Goal: Task Accomplishment & Management: Manage account settings

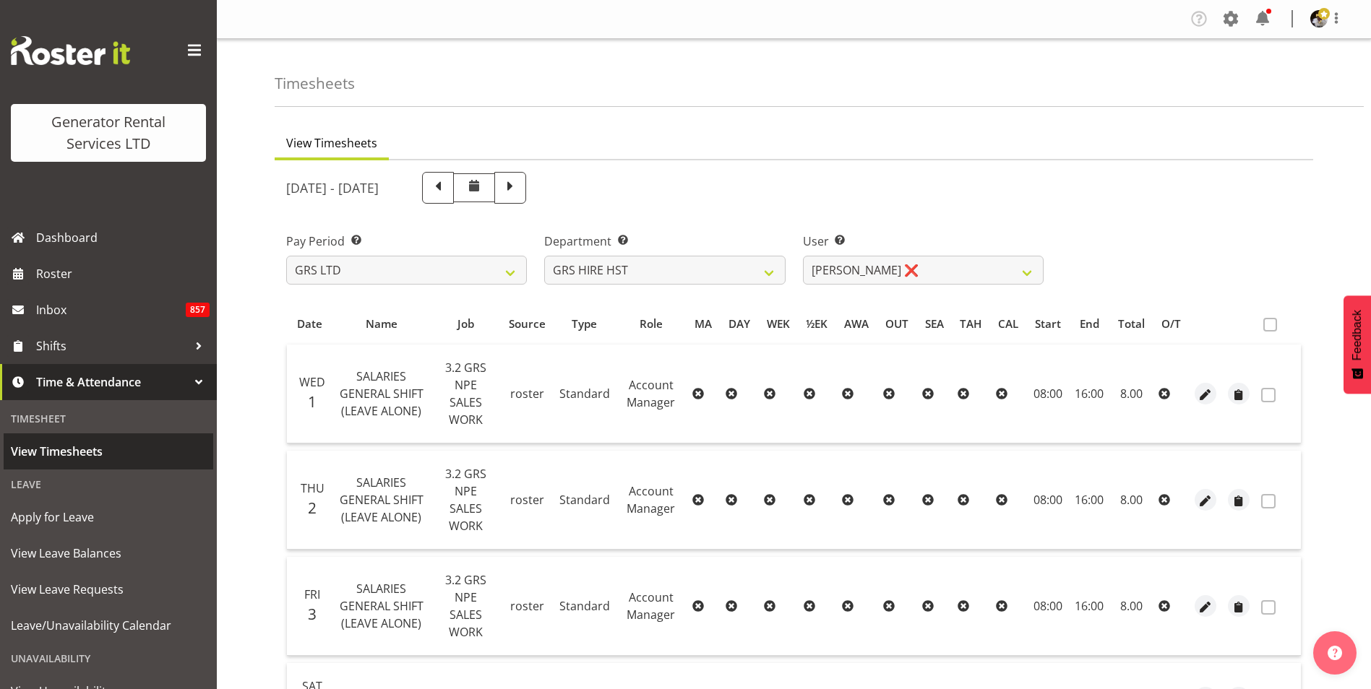
drag, startPoint x: 0, startPoint y: 0, endPoint x: 86, endPoint y: 450, distance: 458.3
click at [86, 450] on span "View Timesheets" at bounding box center [108, 452] width 195 height 22
click at [764, 271] on select "GRS HIRE HST GRS SALES HST" at bounding box center [664, 270] width 241 height 29
select select "162"
click at [544, 256] on select "GRS HIRE HST GRS SALES HST" at bounding box center [664, 270] width 241 height 29
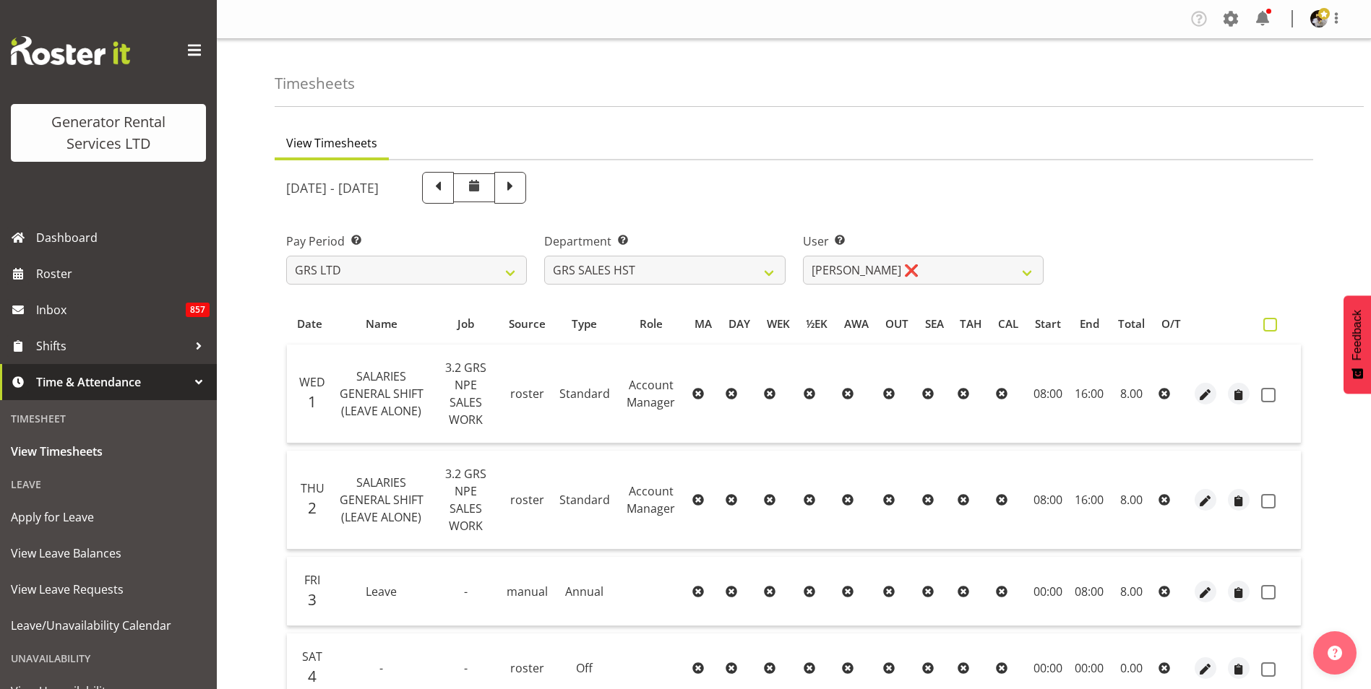
click at [1274, 323] on span at bounding box center [1270, 325] width 14 height 14
click at [1272, 323] on input "checkbox" at bounding box center [1267, 324] width 9 height 9
checkbox input "true"
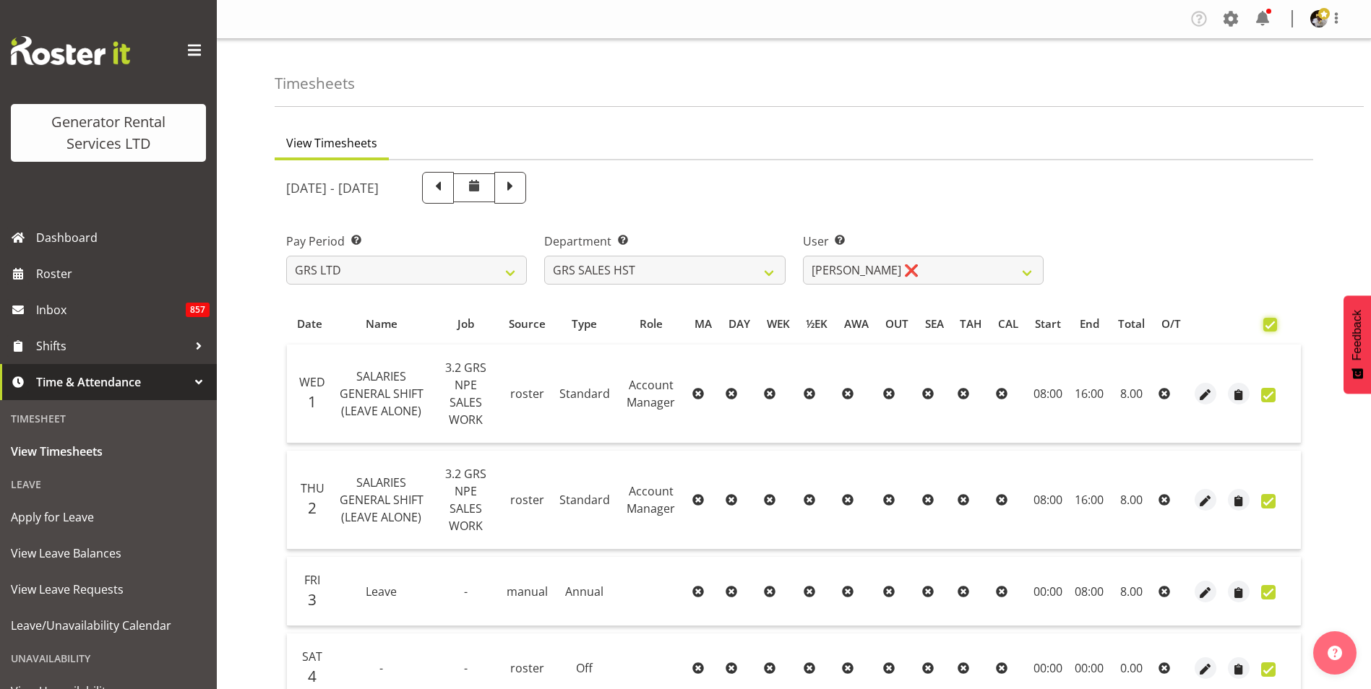
checkbox input "true"
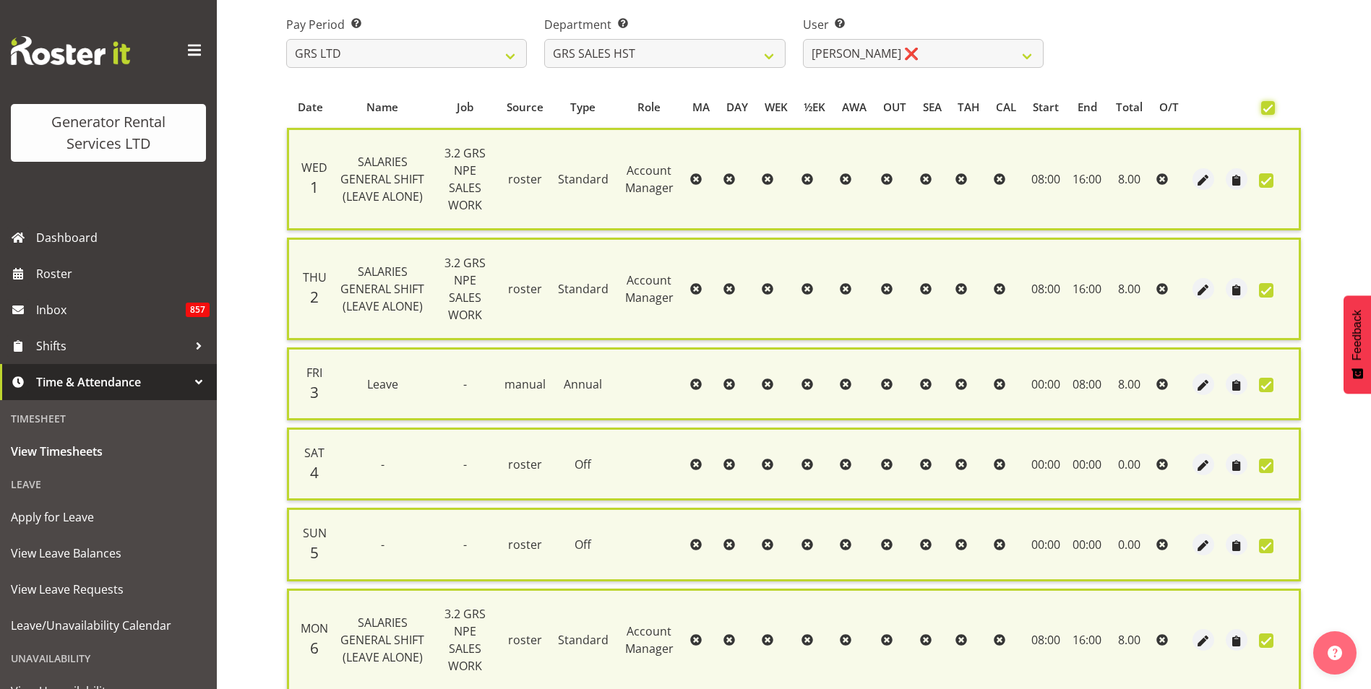
scroll to position [443, 0]
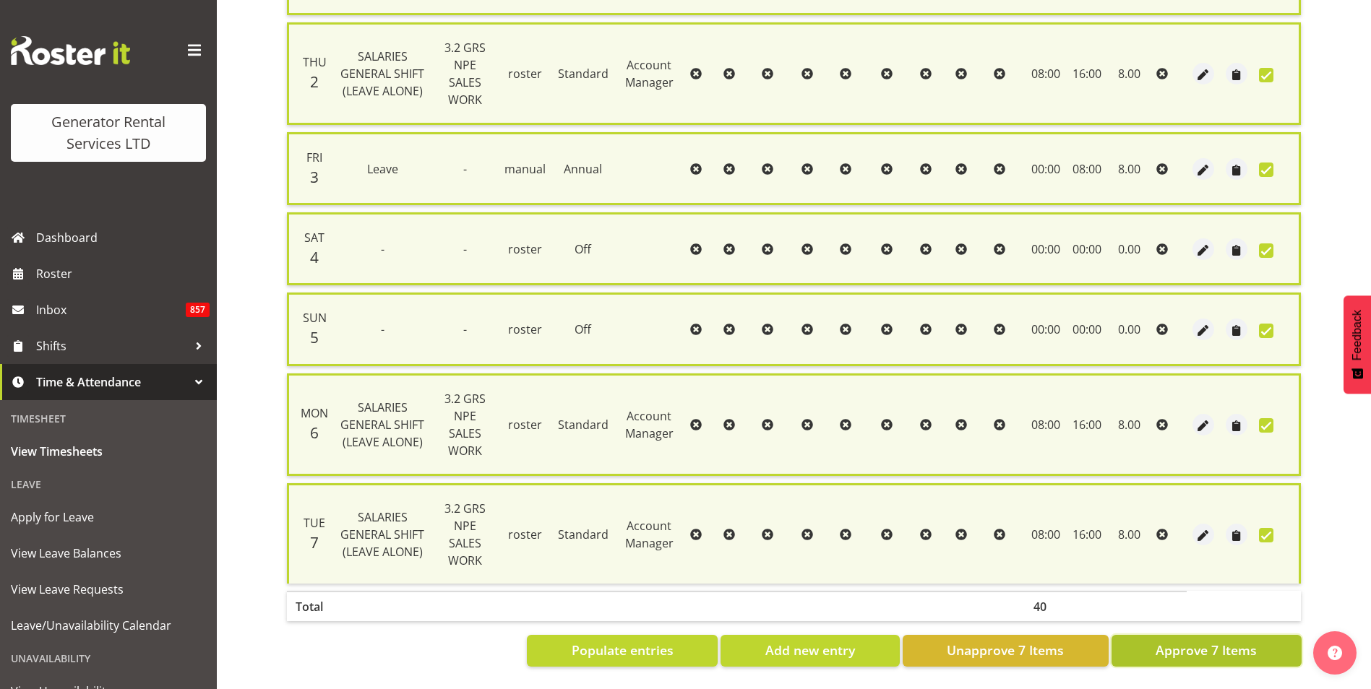
click at [1254, 650] on button "Approve 7 Items" at bounding box center [1206, 651] width 190 height 32
checkbox input "false"
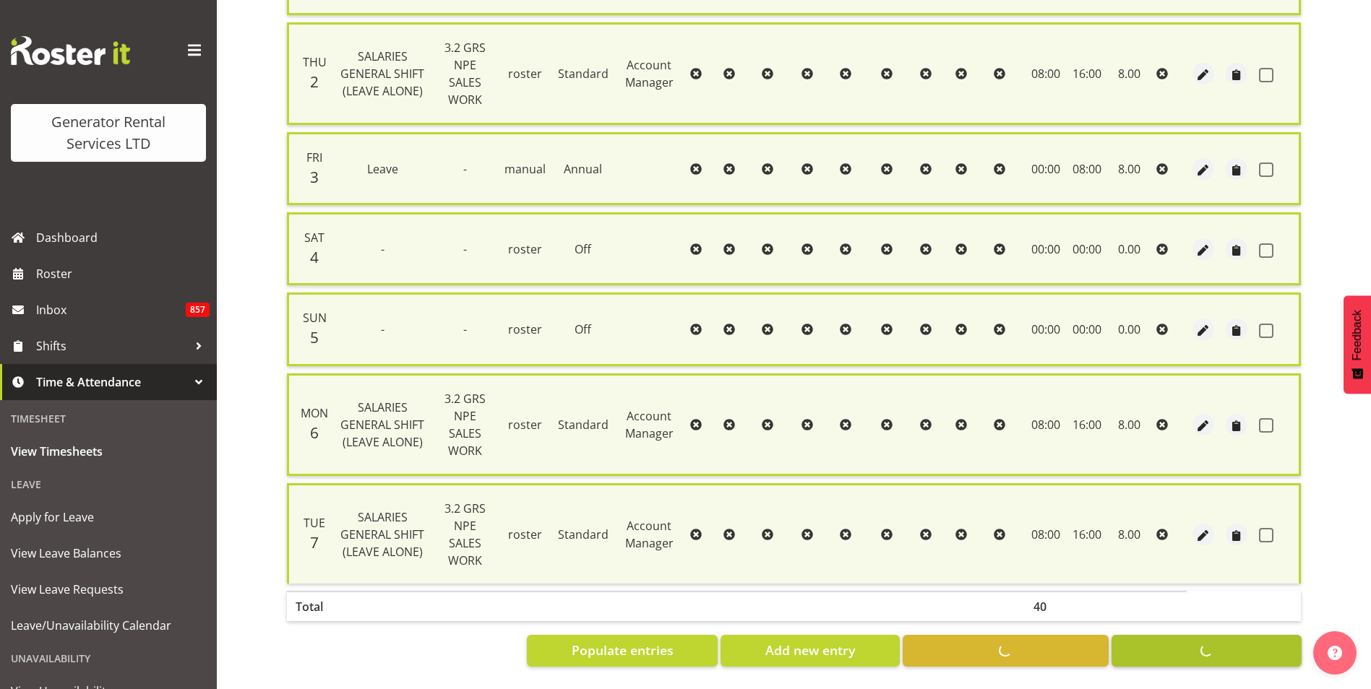
checkbox input "false"
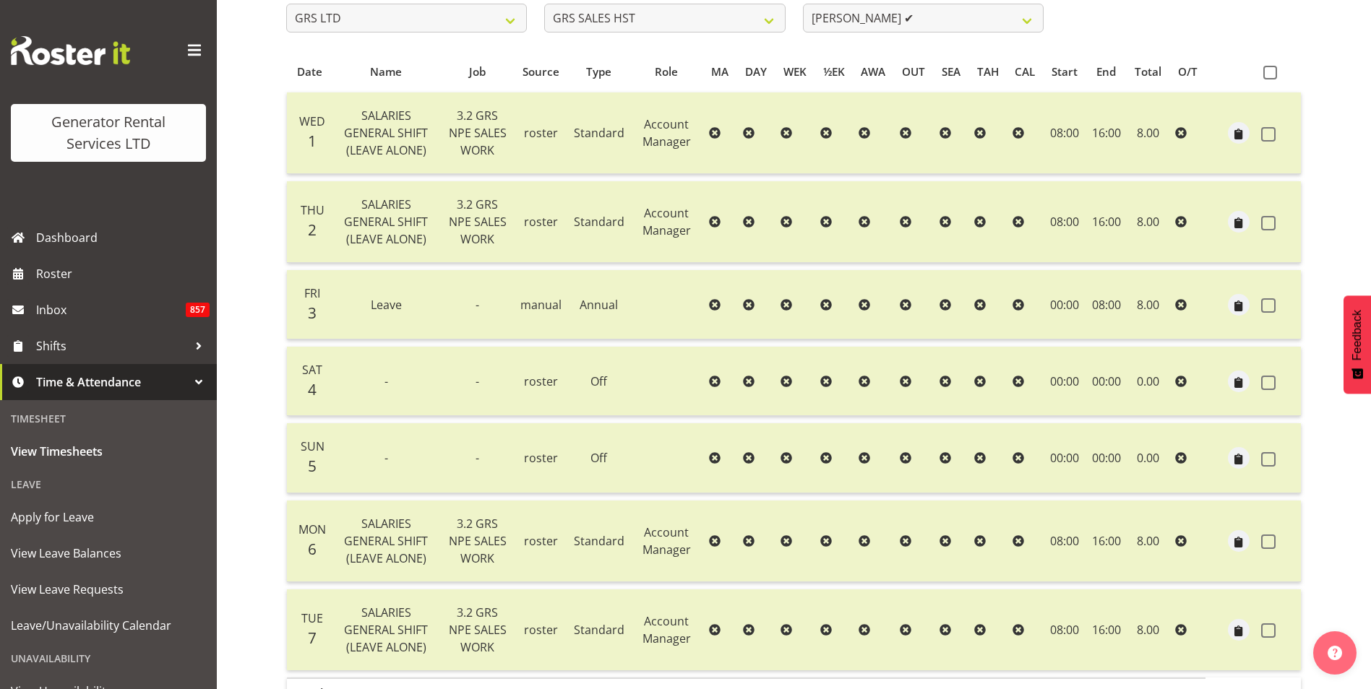
scroll to position [277, 0]
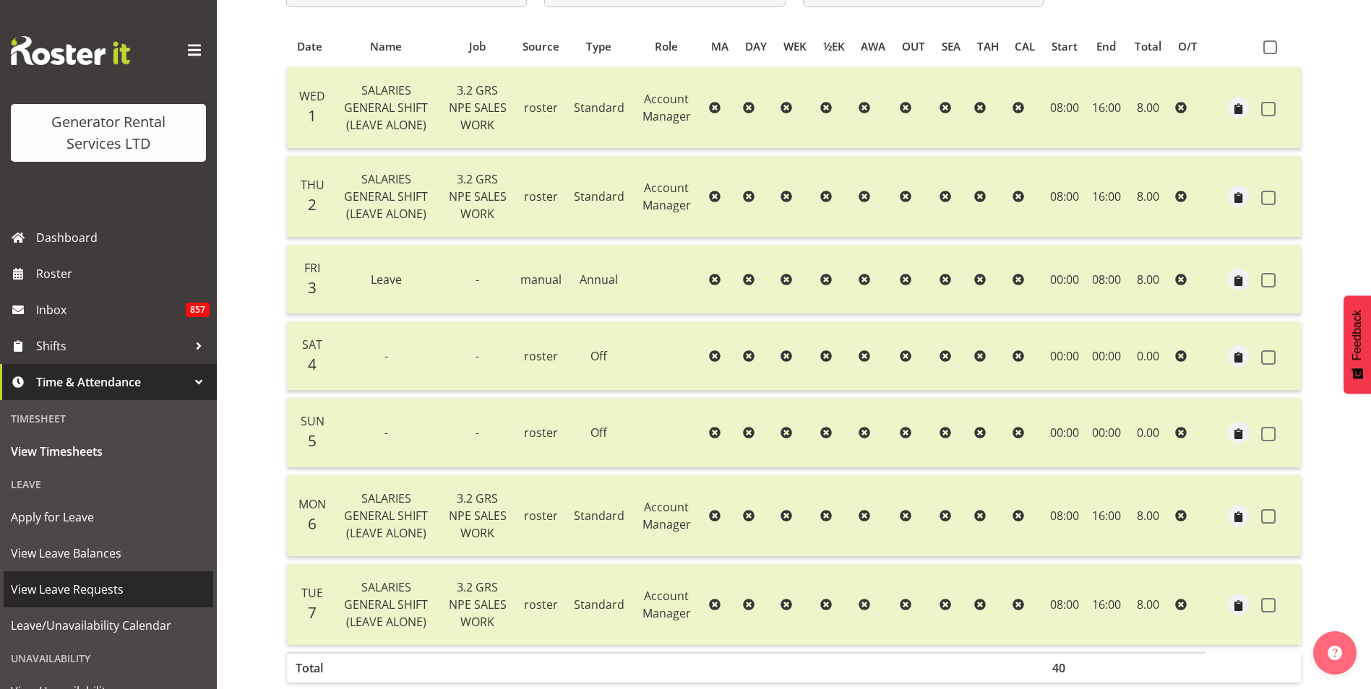
click at [95, 591] on span "View Leave Requests" at bounding box center [108, 590] width 195 height 22
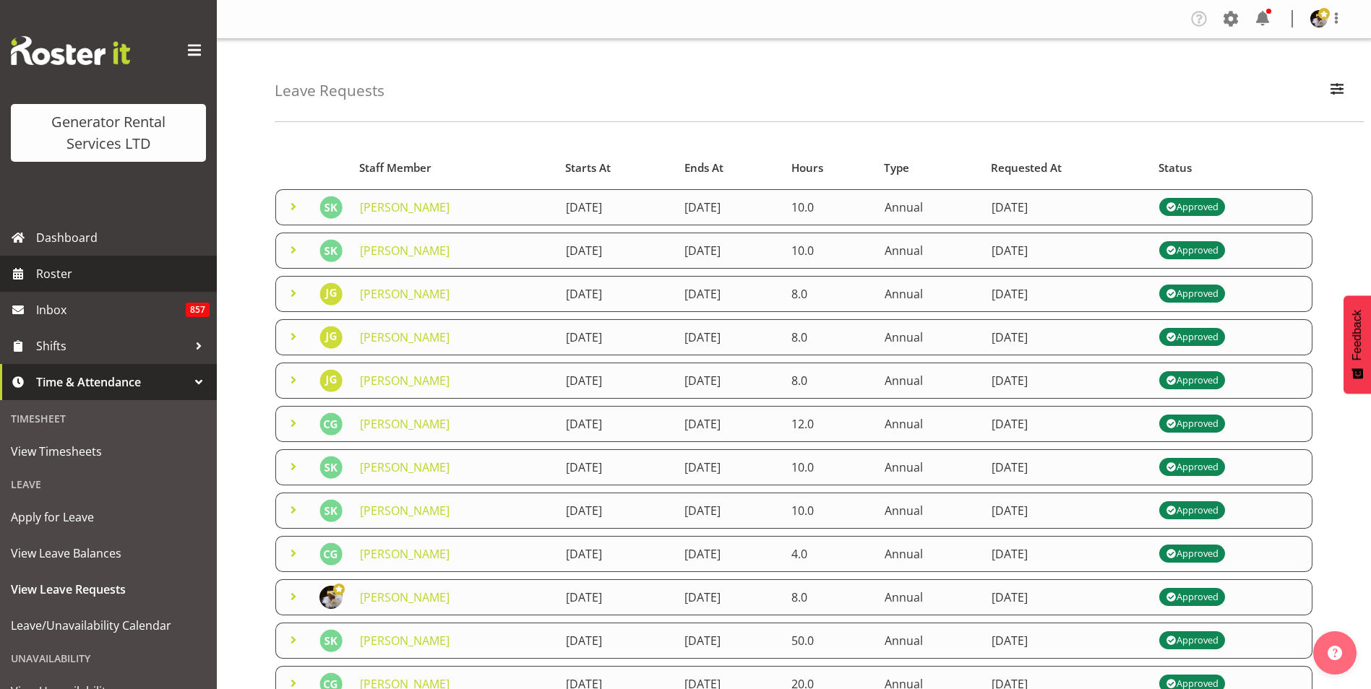
click at [64, 275] on span "Roster" at bounding box center [122, 274] width 173 height 22
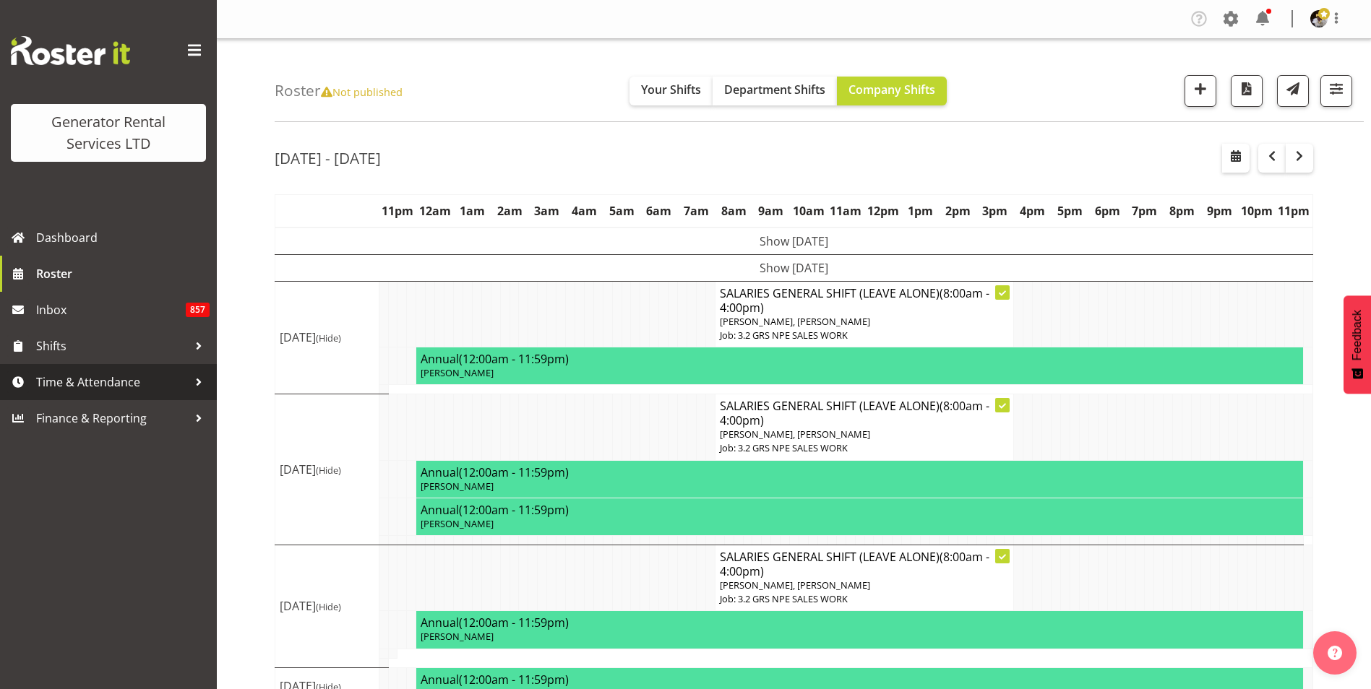
click at [92, 371] on link "Time & Attendance" at bounding box center [108, 382] width 217 height 36
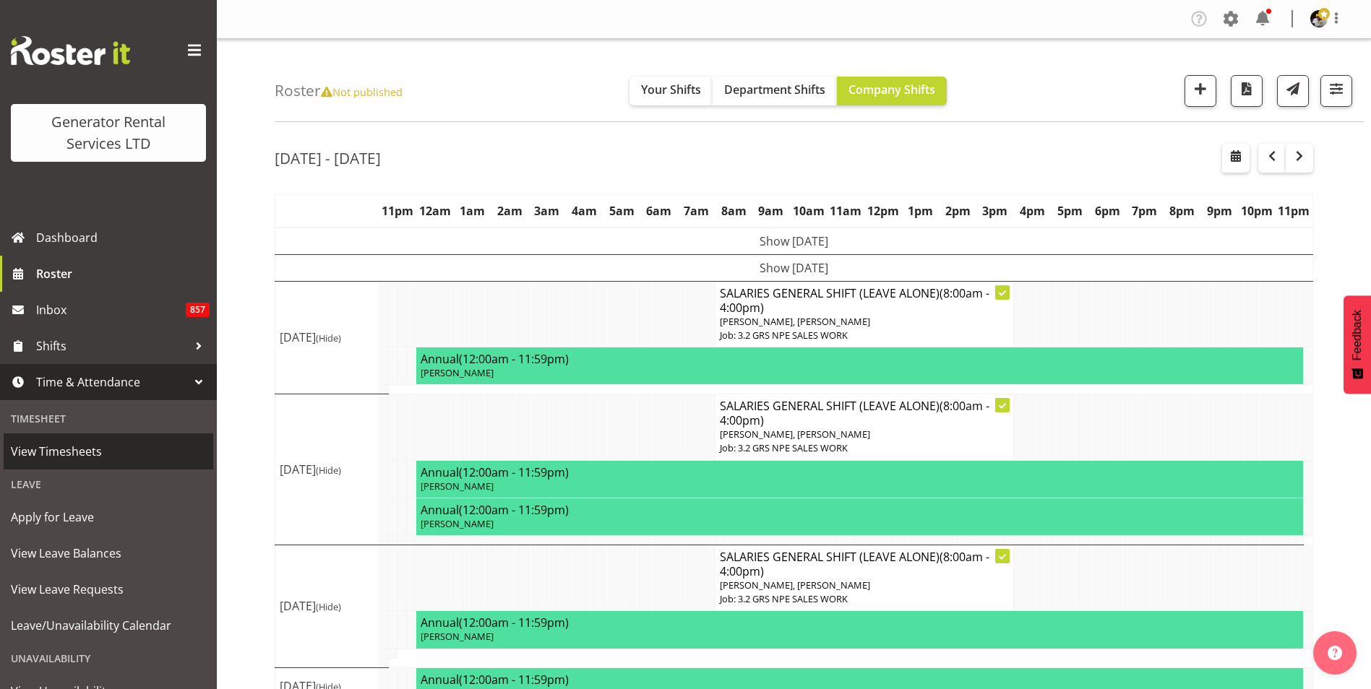
click at [58, 452] on span "View Timesheets" at bounding box center [108, 452] width 195 height 22
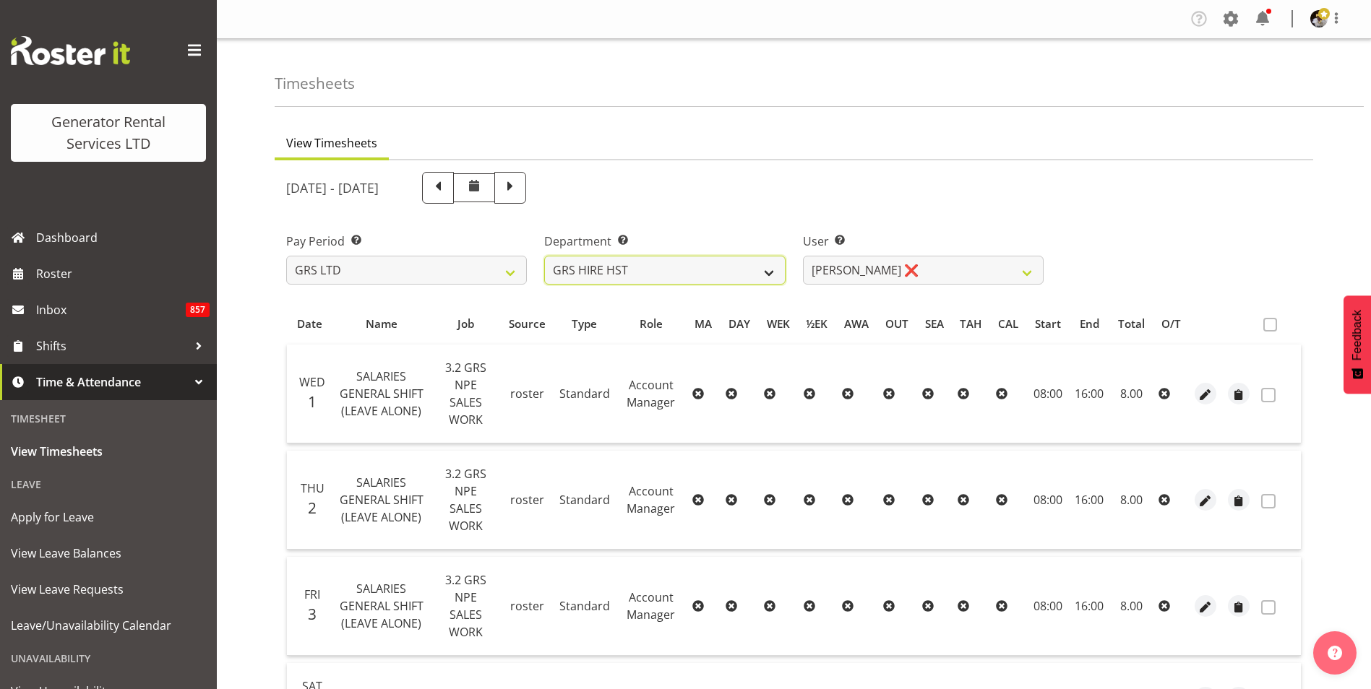
click at [728, 274] on select "GRS HIRE HST GRS SALES HST" at bounding box center [664, 270] width 241 height 29
click at [544, 256] on select "GRS HIRE HST GRS SALES HST" at bounding box center [664, 270] width 241 height 29
click at [1012, 269] on select "Andrew Crenfeldt ❌ Cody Gillies ❌ Stephen Kennedy ❌" at bounding box center [923, 270] width 241 height 29
select select "1338"
click at [803, 256] on select "Andrew Crenfeldt ❌ Cody Gillies ❌ Stephen Kennedy ❌" at bounding box center [923, 270] width 241 height 29
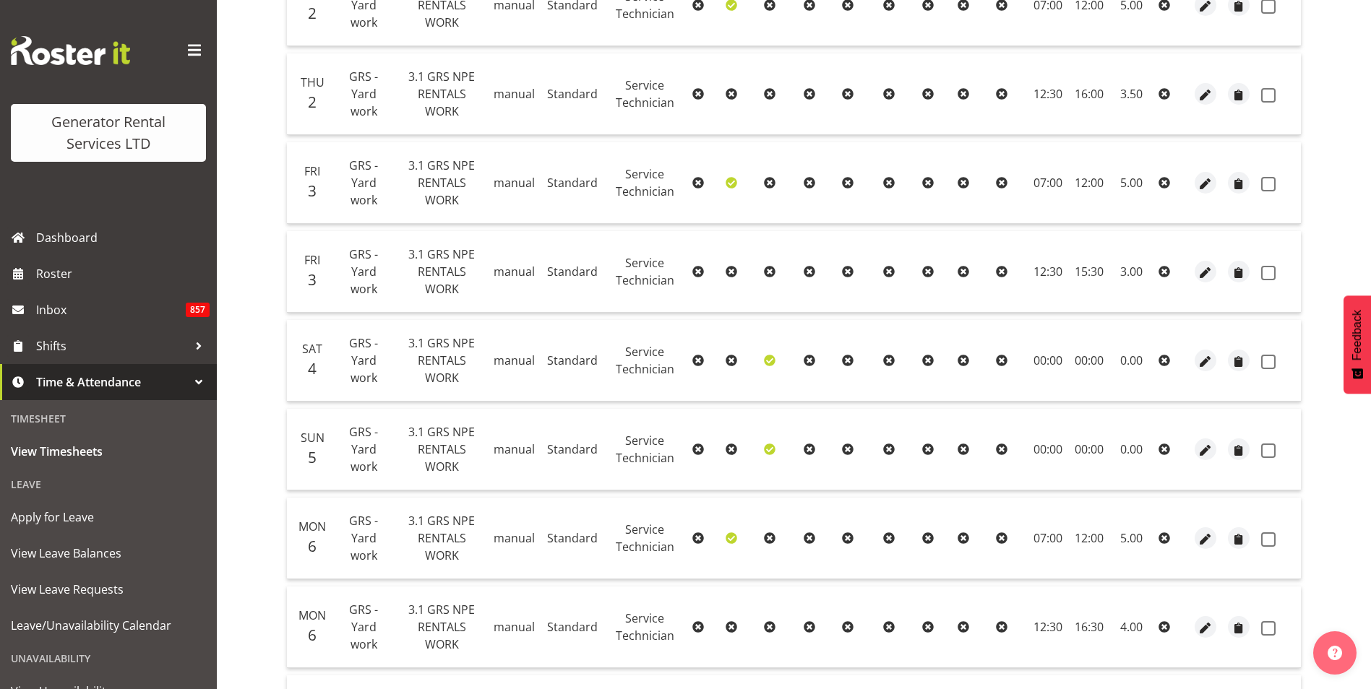
scroll to position [252, 0]
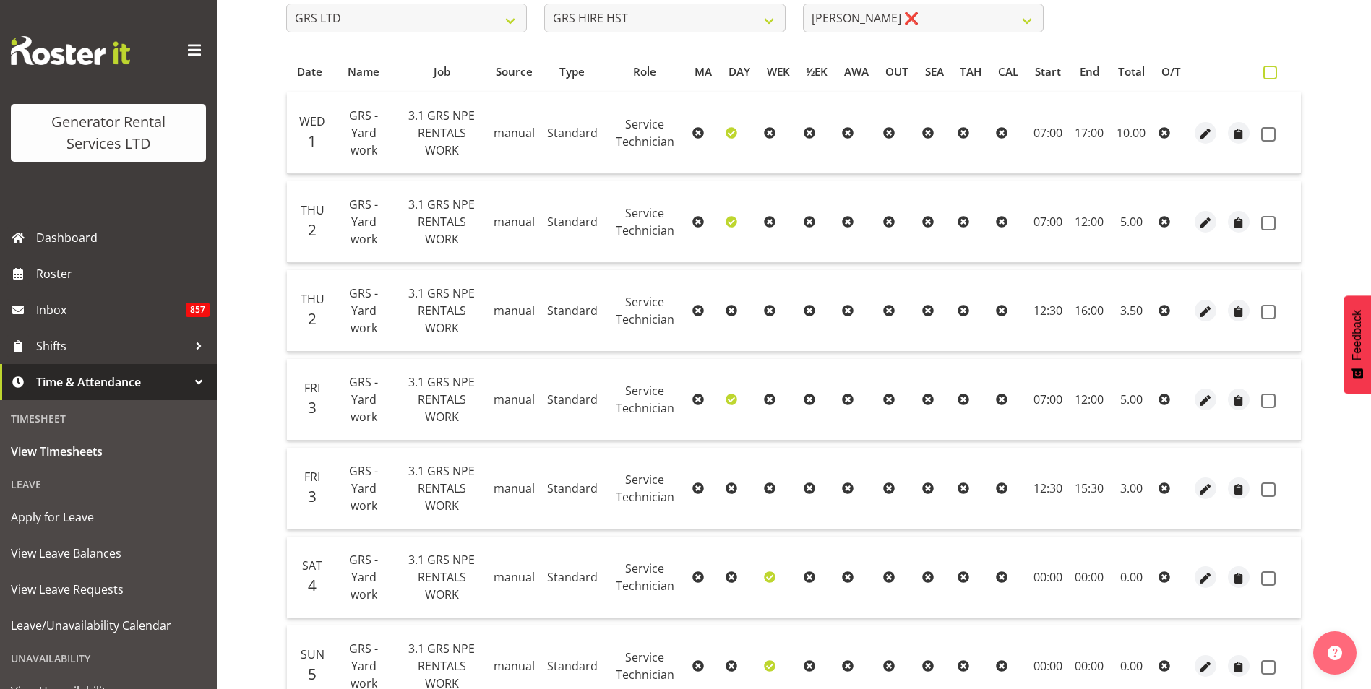
click at [1274, 77] on span at bounding box center [1270, 73] width 14 height 14
click at [1272, 77] on input "checkbox" at bounding box center [1267, 72] width 9 height 9
checkbox input "true"
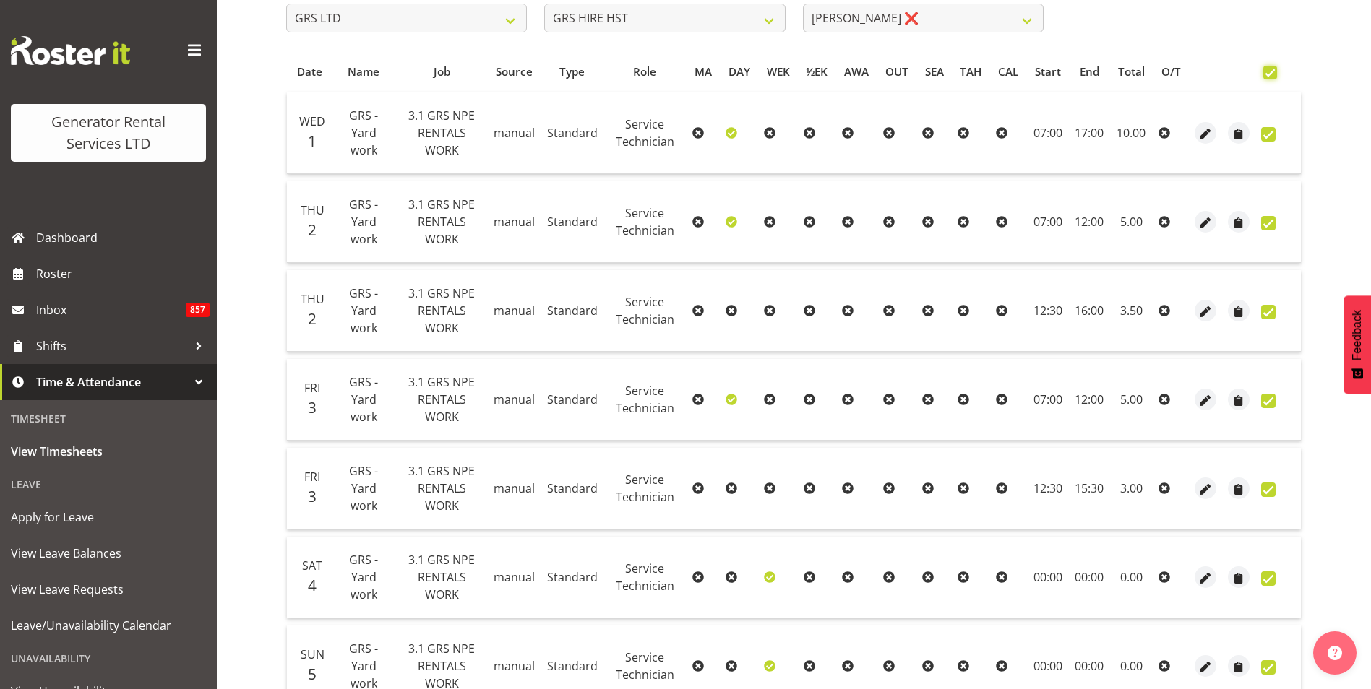
checkbox input "true"
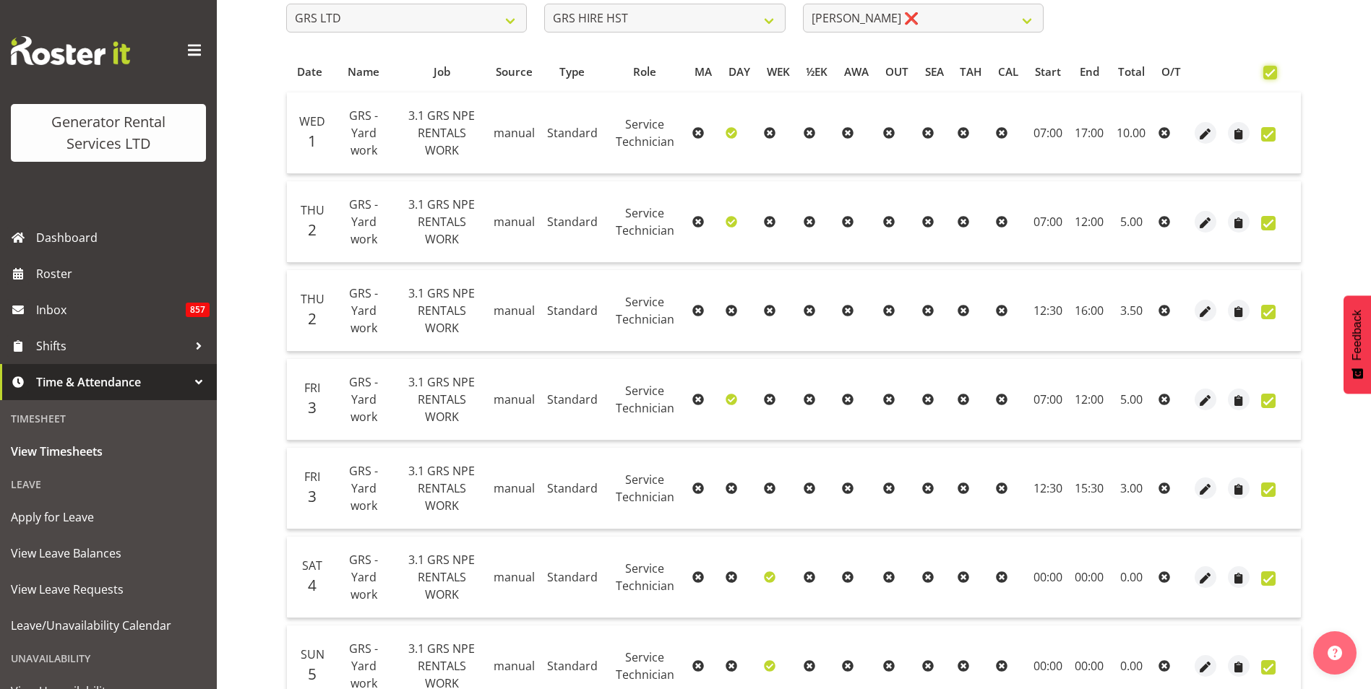
checkbox input "true"
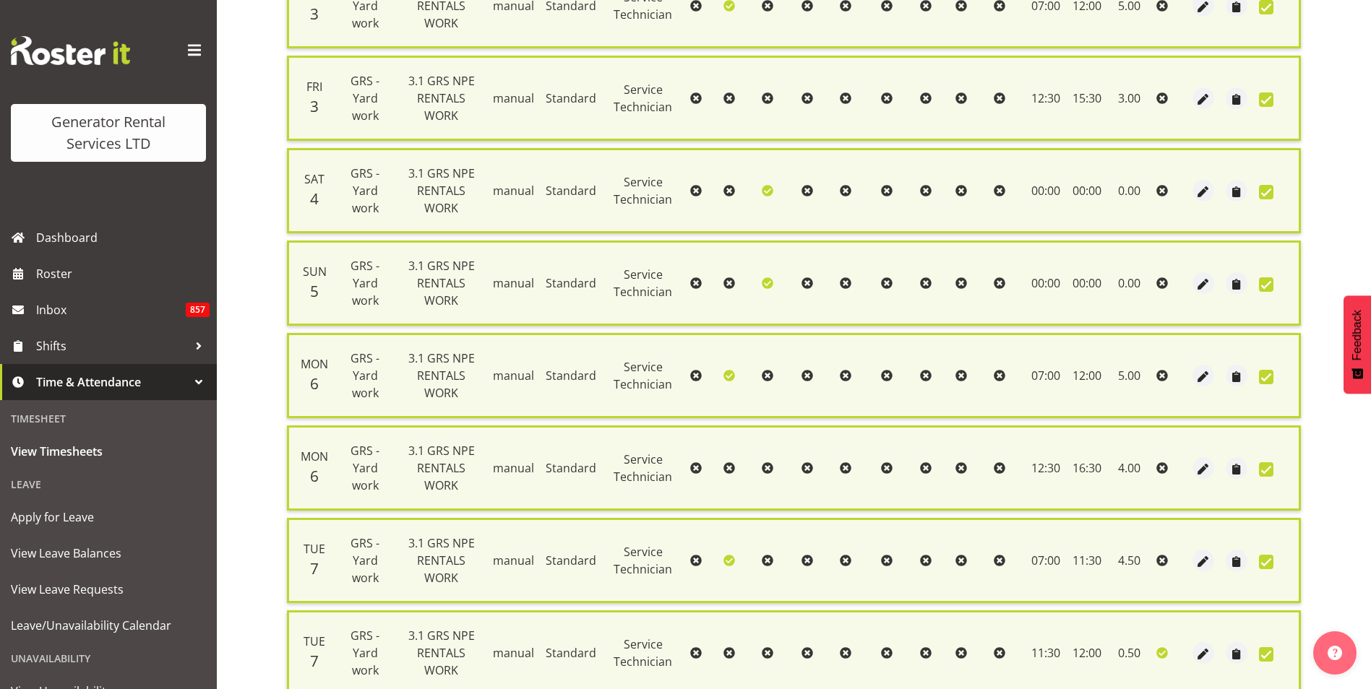
scroll to position [872, 0]
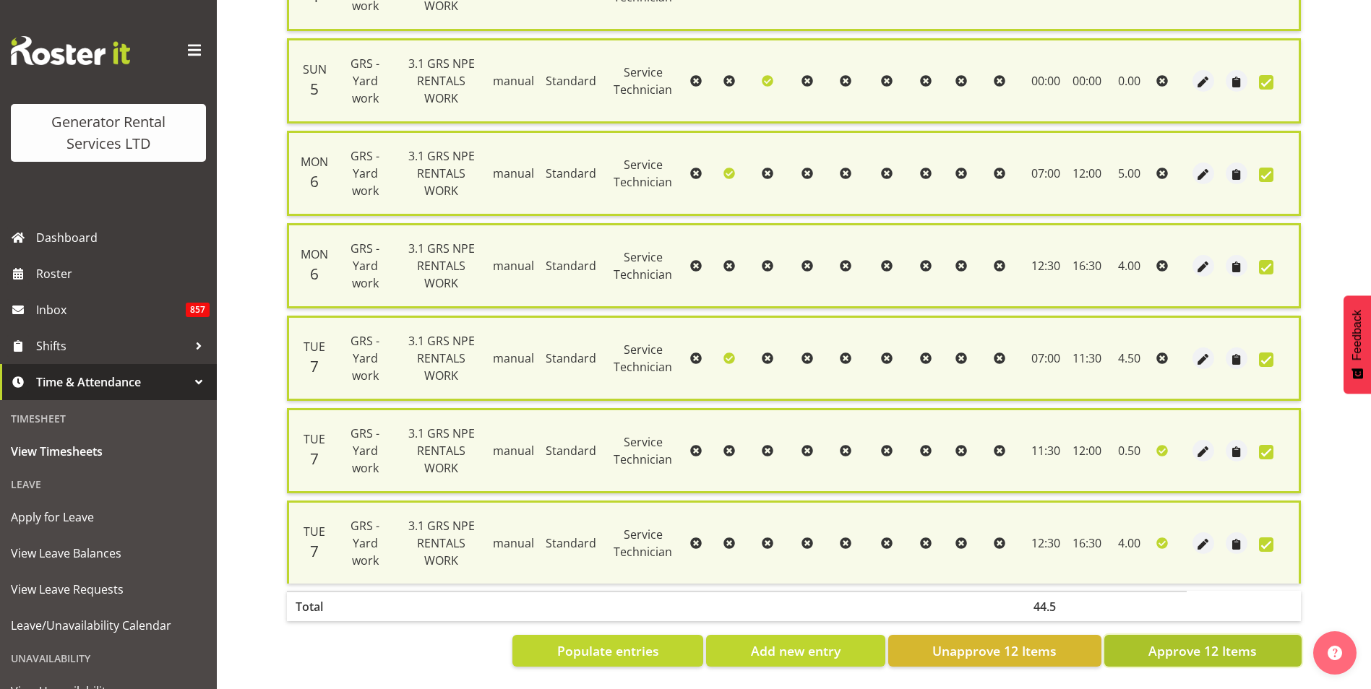
click at [1230, 642] on span "Approve 12 Items" at bounding box center [1202, 651] width 108 height 19
checkbox input "false"
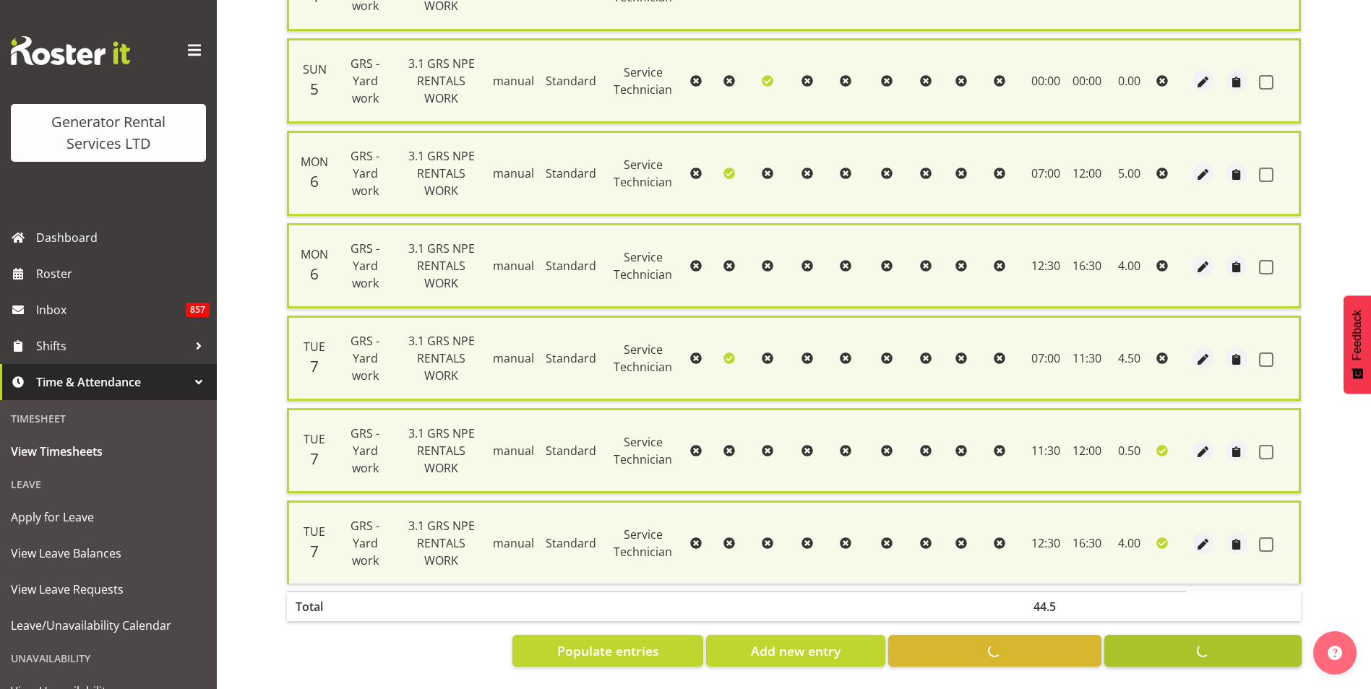
checkbox input "false"
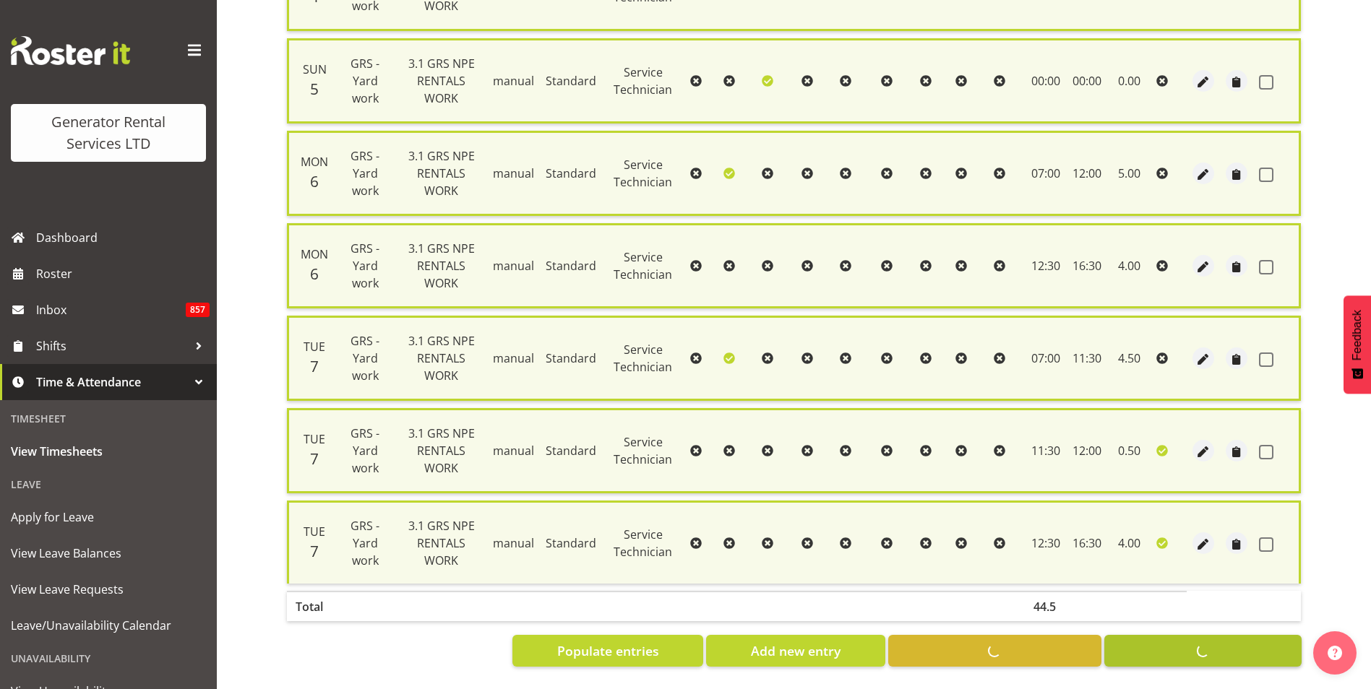
checkbox input "false"
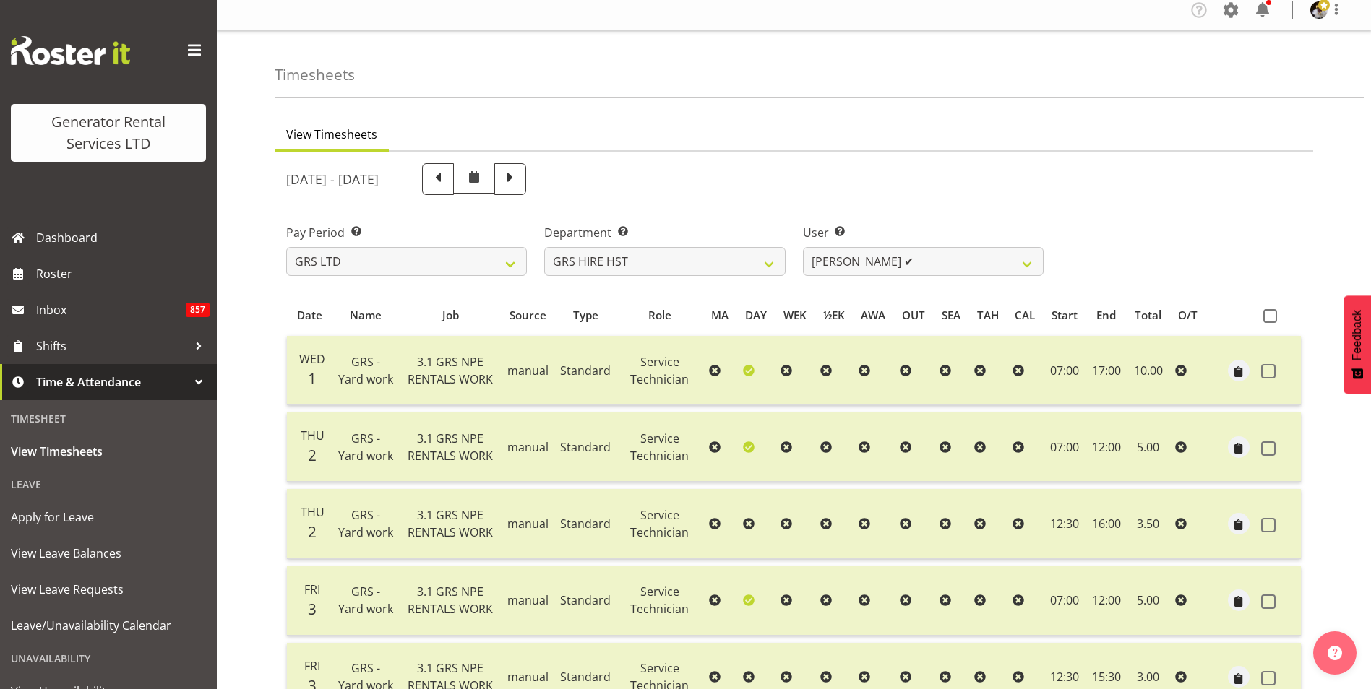
scroll to position [0, 0]
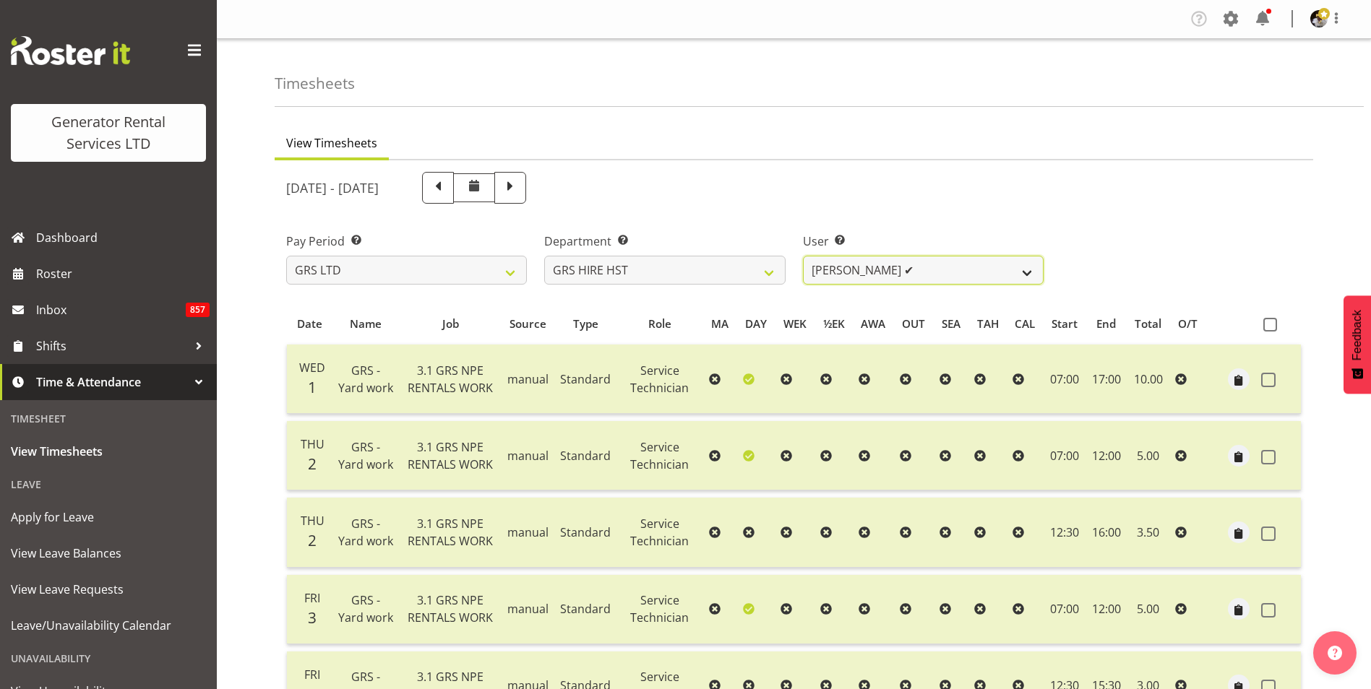
drag, startPoint x: 879, startPoint y: 272, endPoint x: 879, endPoint y: 285, distance: 13.0
click at [879, 272] on select "Andrew Crenfeldt ❌ Cody Gillies ✔ Stephen Kennedy ❌" at bounding box center [923, 270] width 241 height 29
select select "2327"
click at [803, 256] on select "Andrew Crenfeldt ❌ Cody Gillies ✔ Stephen Kennedy ❌" at bounding box center [923, 270] width 241 height 29
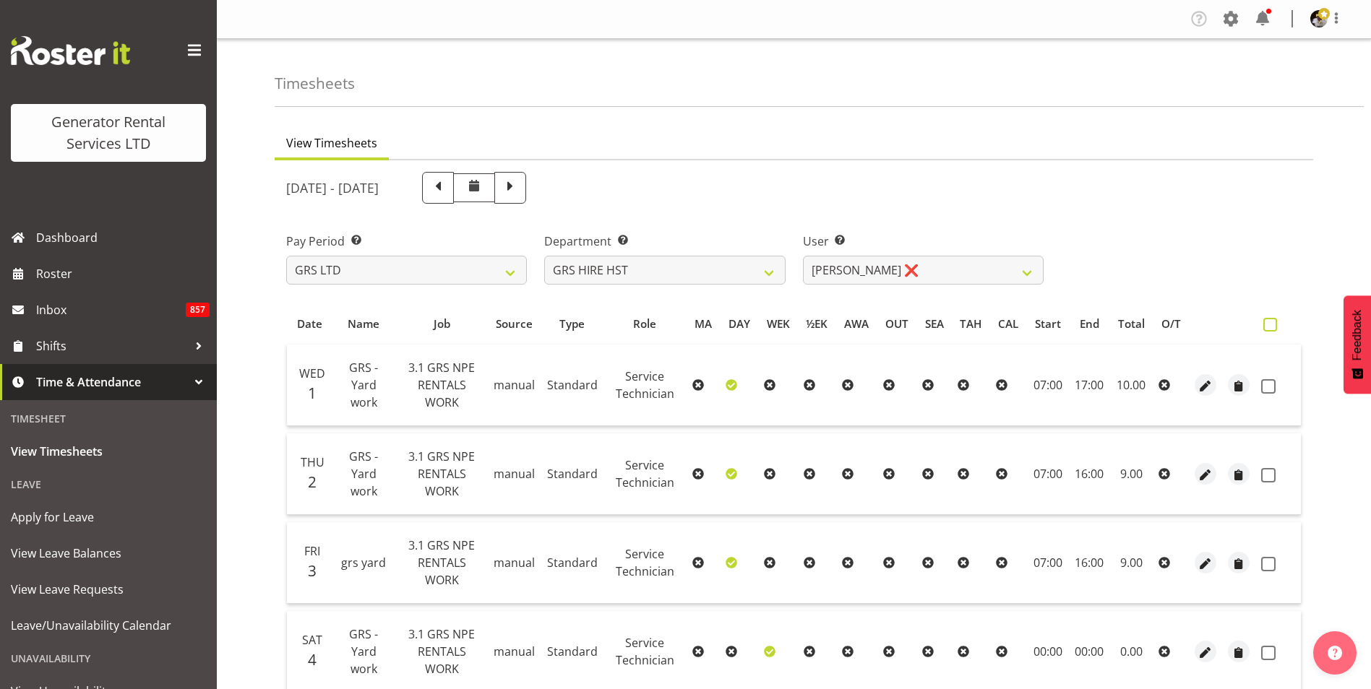
click at [1269, 325] on span at bounding box center [1270, 325] width 14 height 14
click at [1269, 325] on input "checkbox" at bounding box center [1267, 324] width 9 height 9
checkbox input "true"
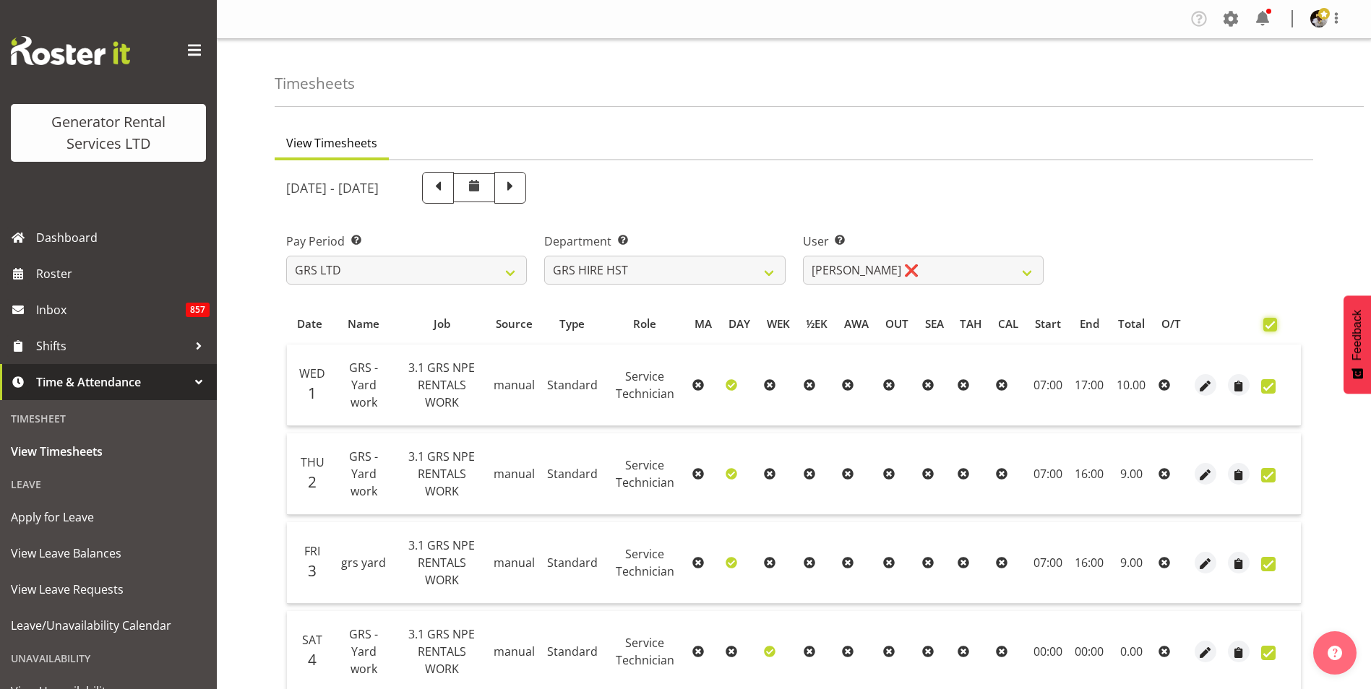
checkbox input "true"
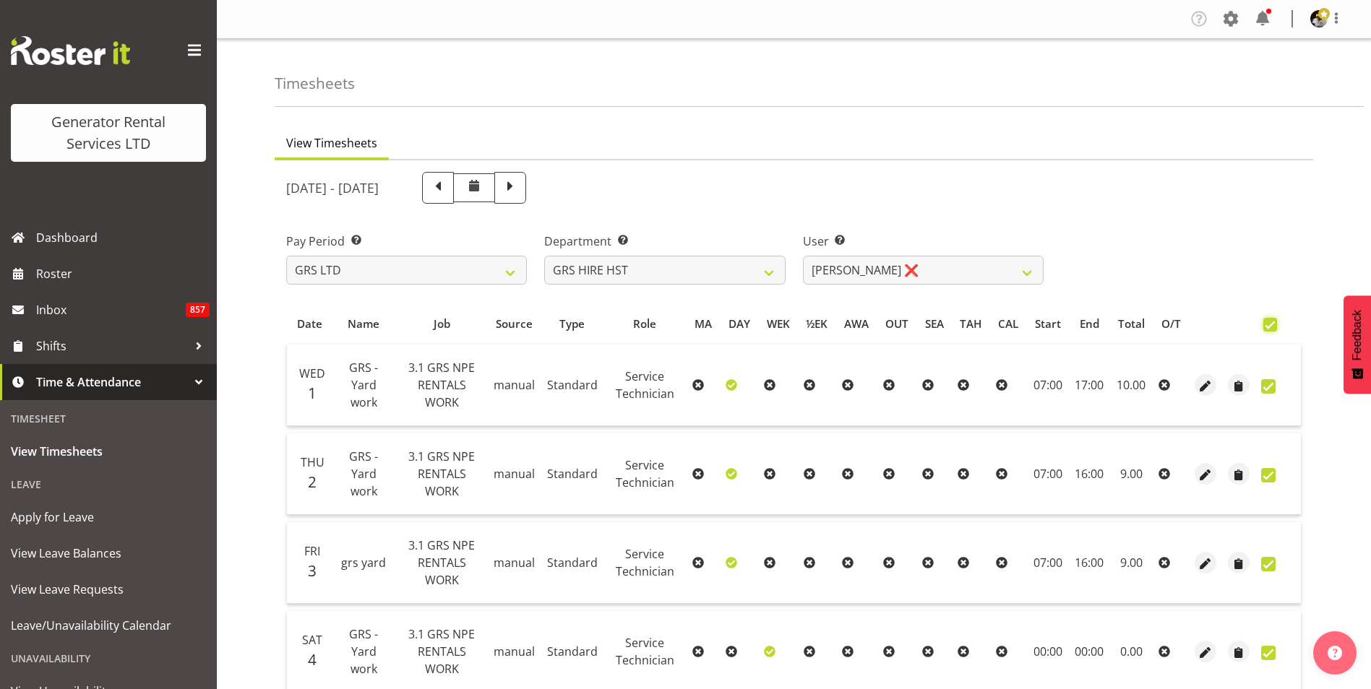
checkbox input "true"
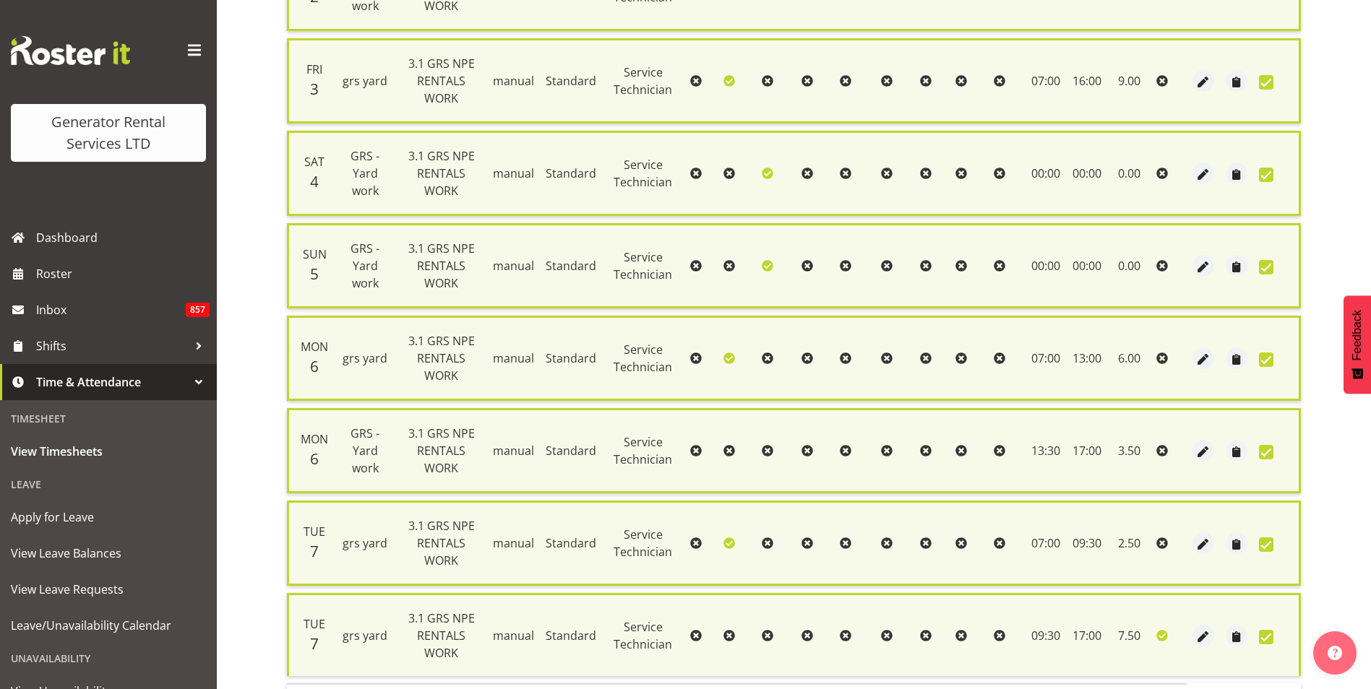
scroll to position [595, 0]
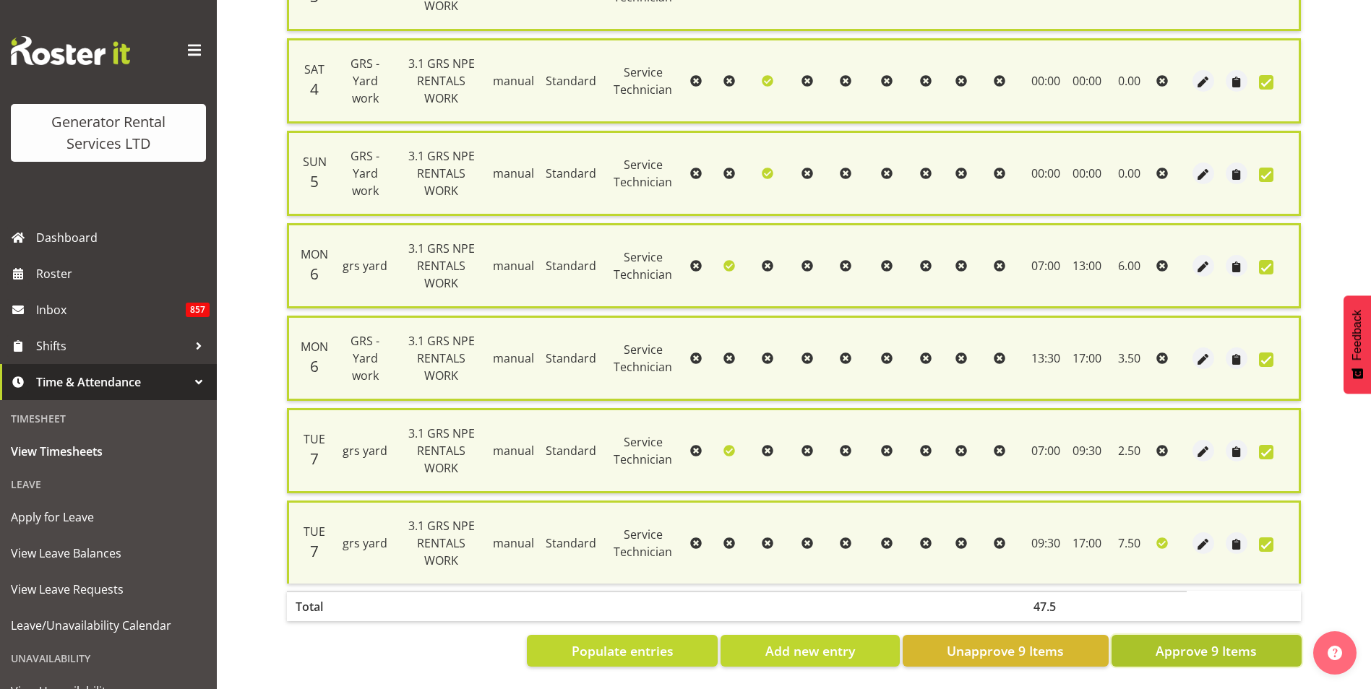
click at [1235, 642] on span "Approve 9 Items" at bounding box center [1205, 651] width 101 height 19
checkbox input "false"
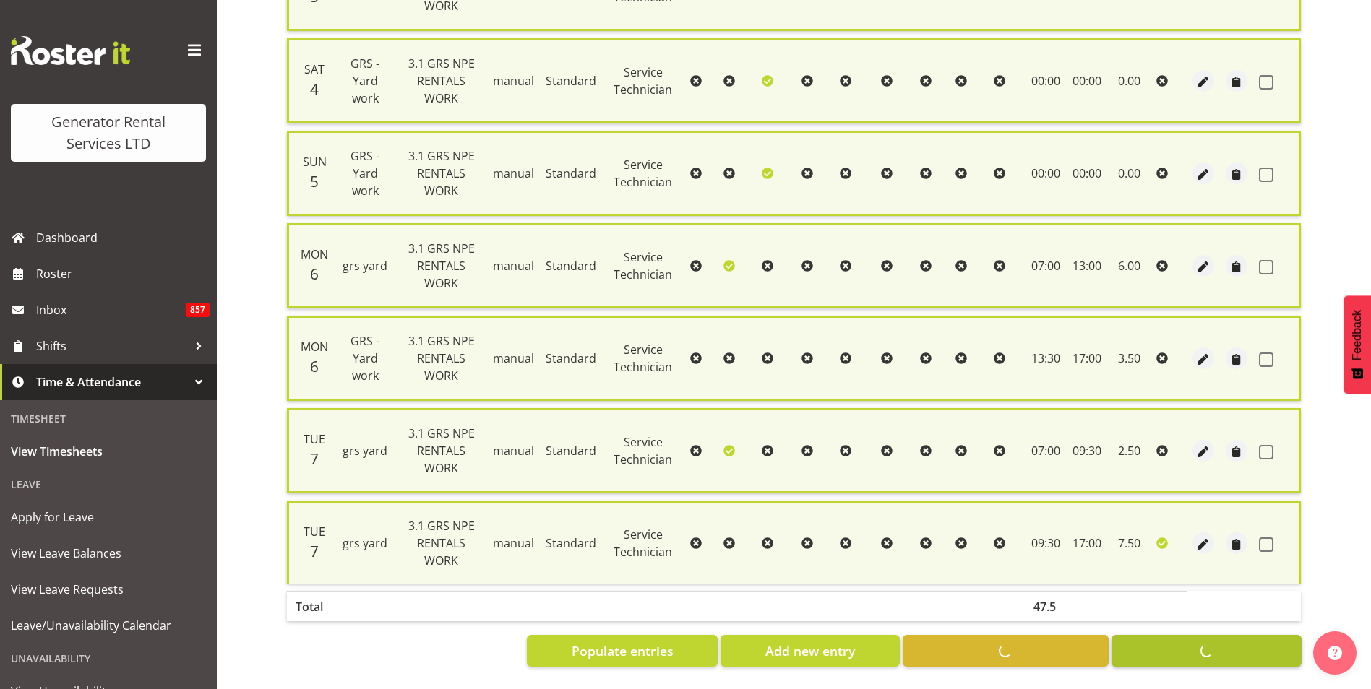
checkbox input "false"
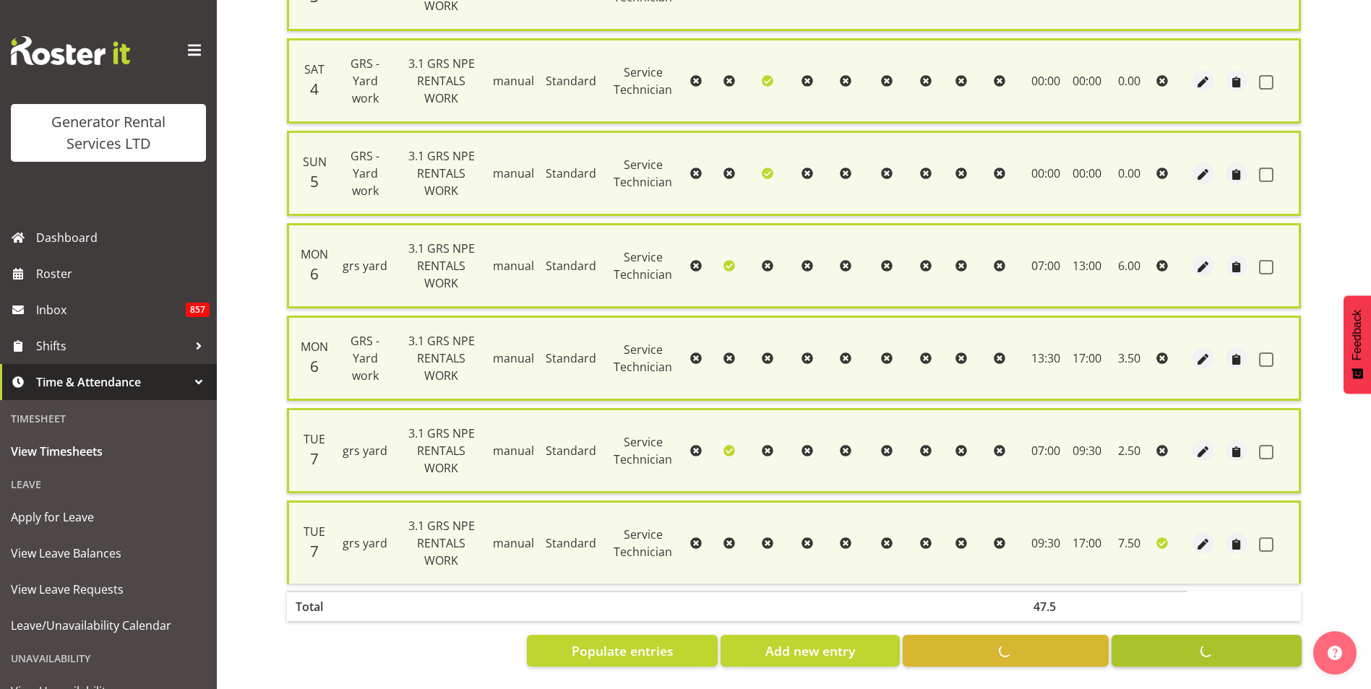
checkbox input "false"
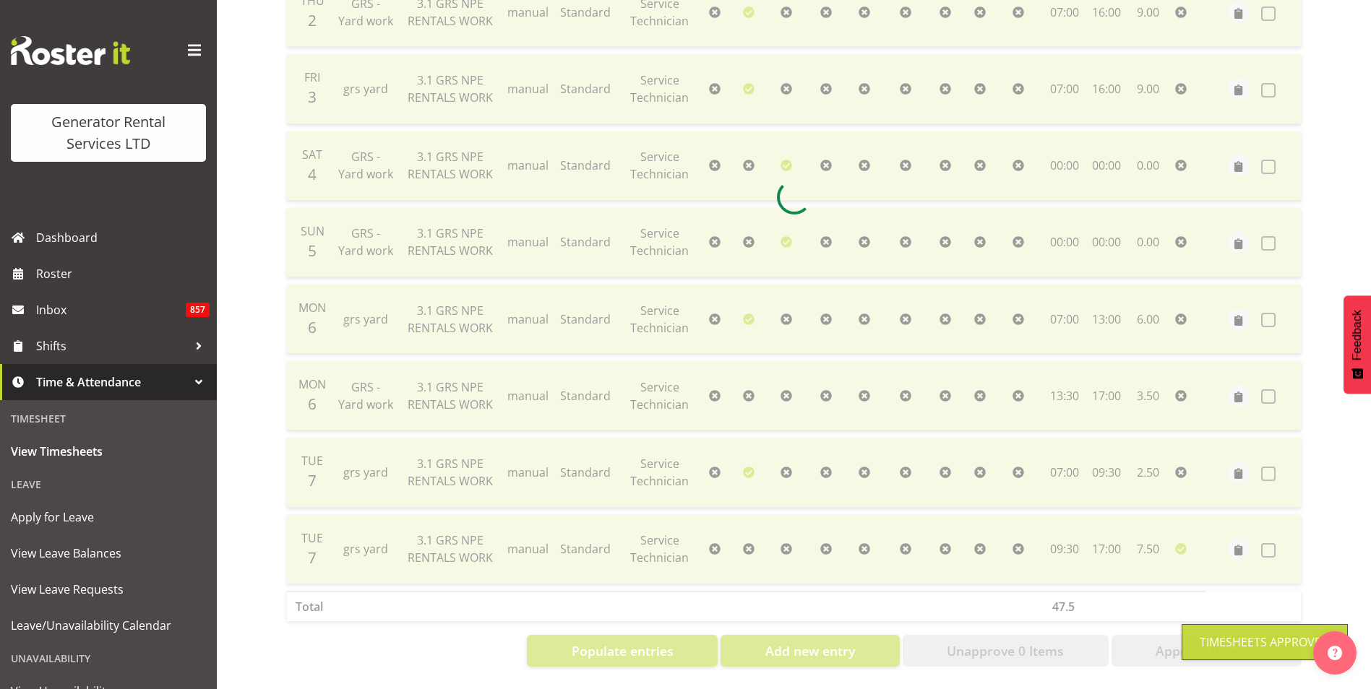
scroll to position [454, 0]
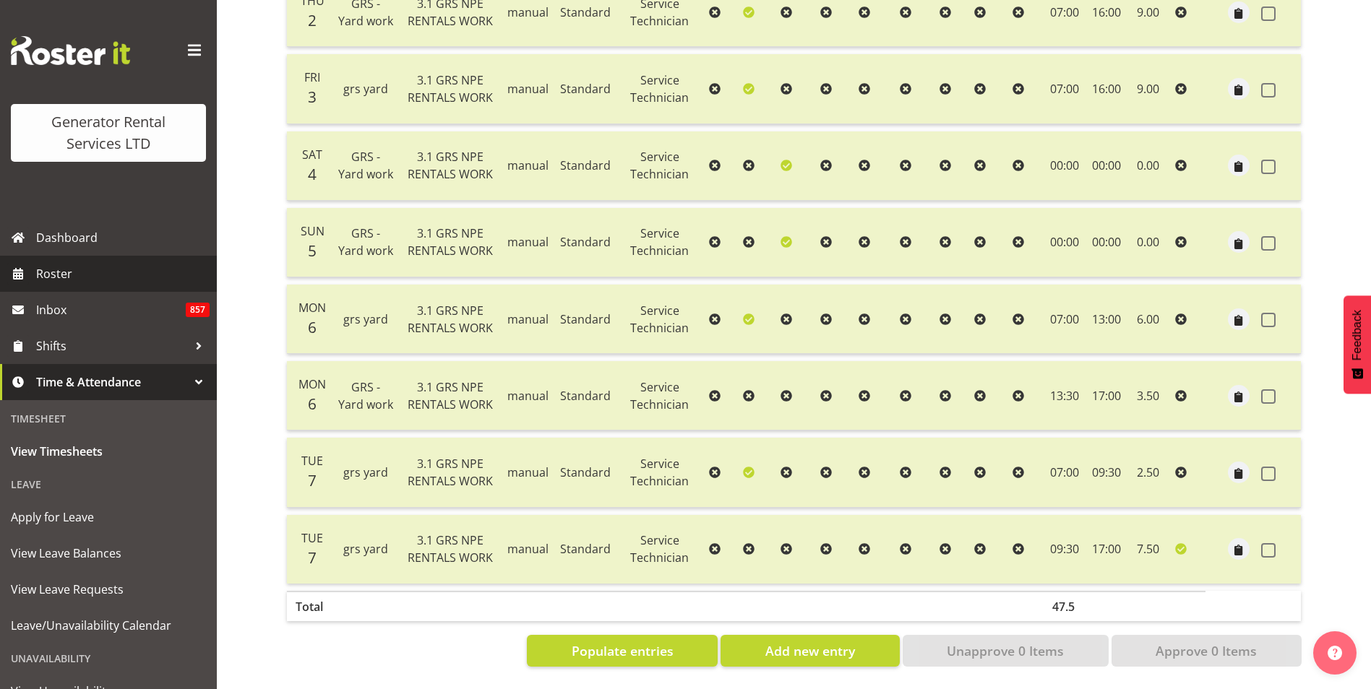
click at [51, 277] on span "Roster" at bounding box center [122, 274] width 173 height 22
